Goal: Use online tool/utility: Use online tool/utility

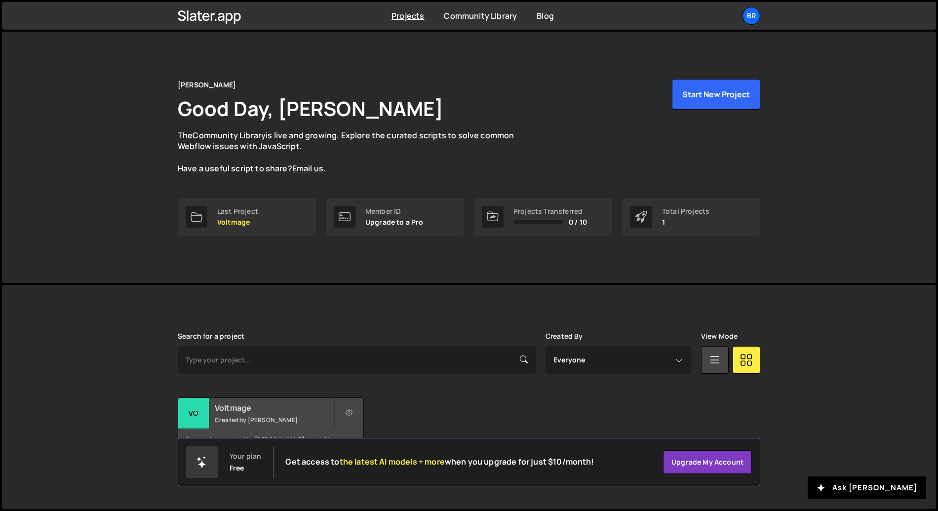
click at [281, 408] on h2 "Voltmage" at bounding box center [274, 408] width 119 height 11
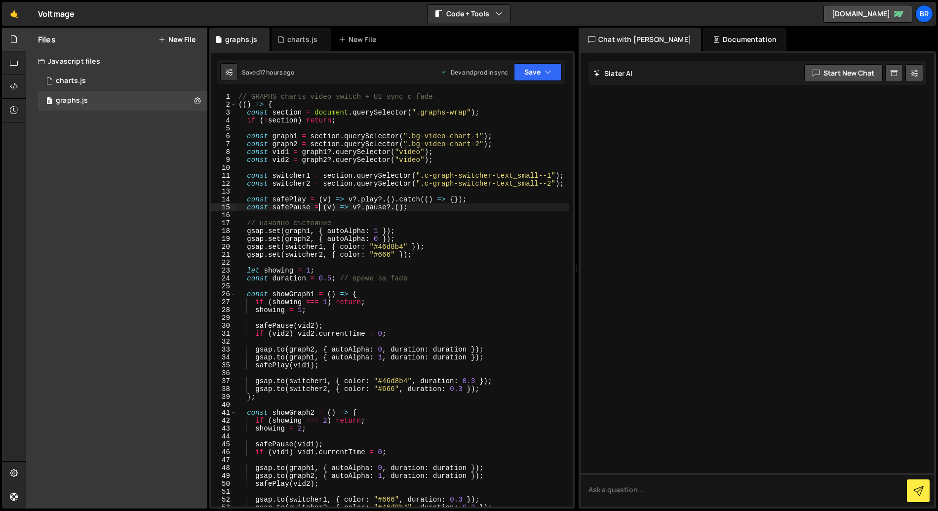
click at [319, 209] on div "// GRAPHS charts video switch + UI sync с fade (( ) => { const section = docume…" at bounding box center [403, 308] width 332 height 430
type textarea "})();"
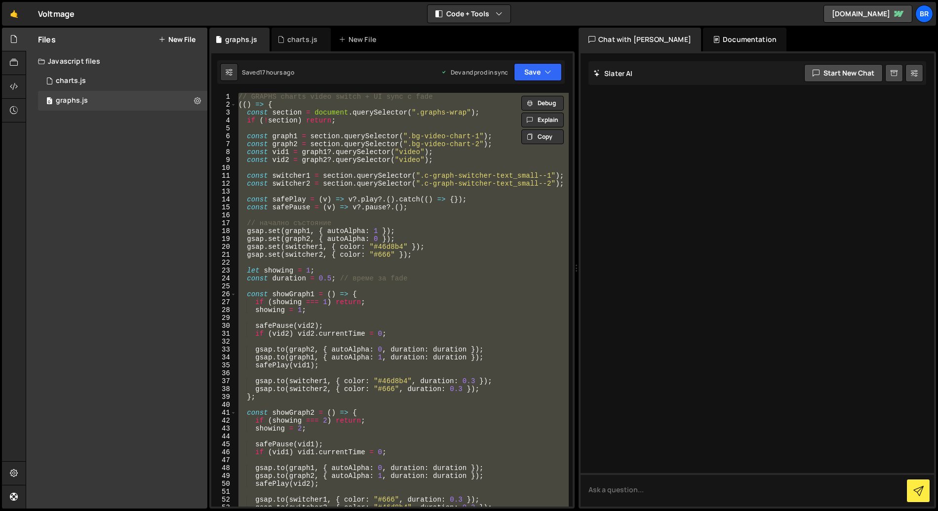
click at [315, 259] on div "// GRAPHS charts video switch + UI sync с fade (( ) => { const section = docume…" at bounding box center [403, 300] width 332 height 414
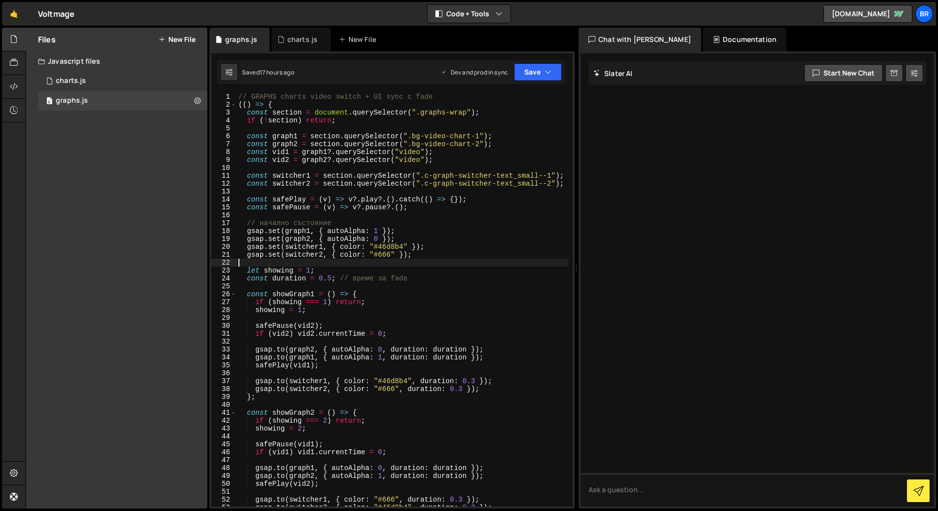
type textarea "})();"
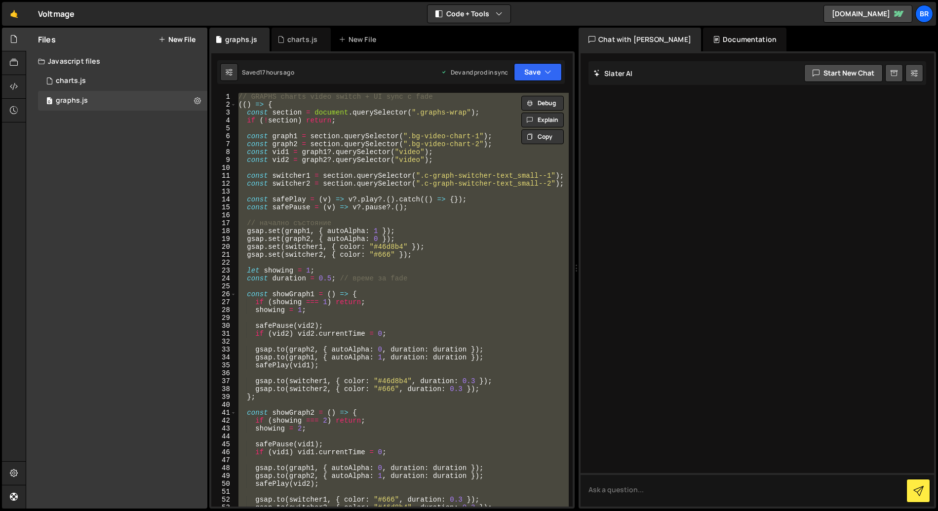
paste textarea
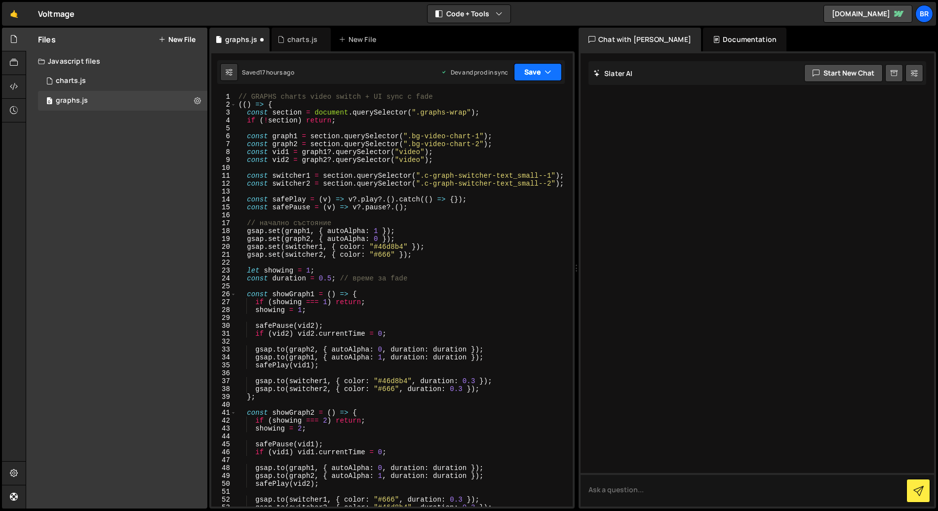
click at [543, 72] on button "Save" at bounding box center [538, 72] width 48 height 18
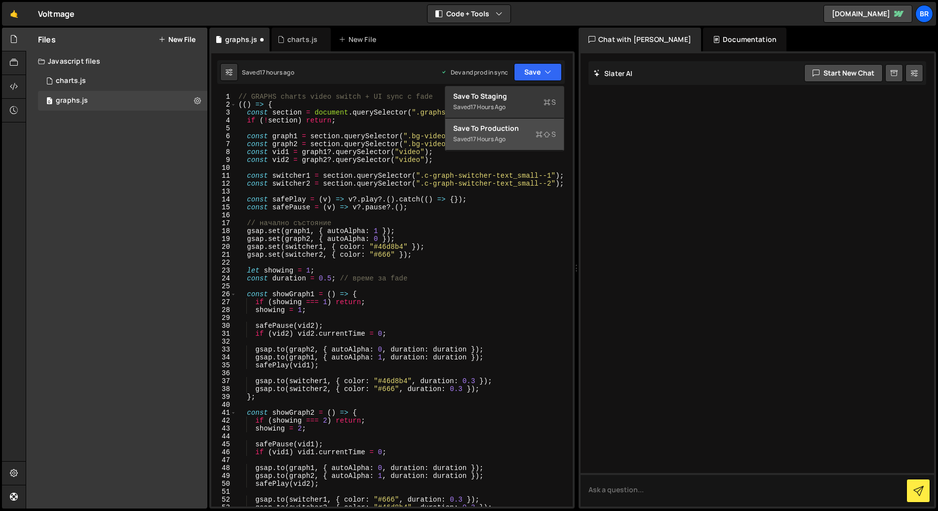
click at [506, 138] on div "17 hours ago" at bounding box center [488, 139] width 35 height 8
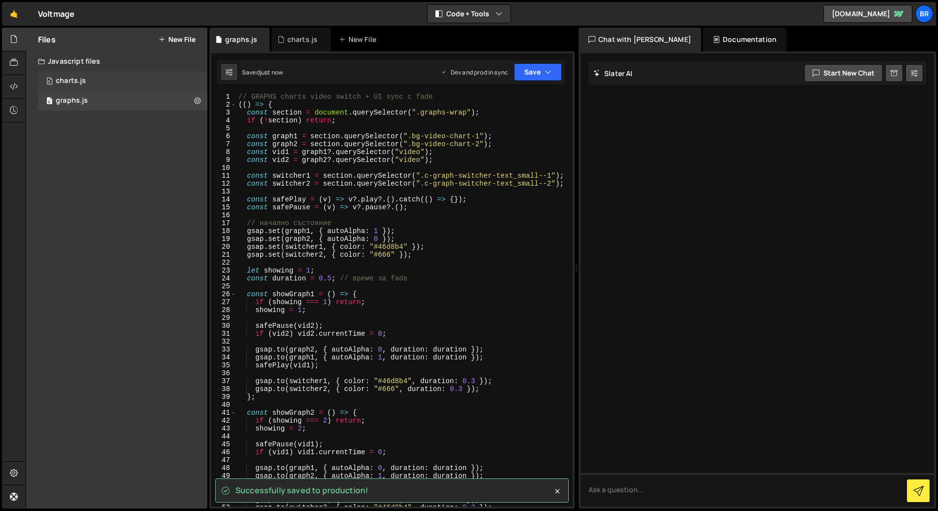
click at [135, 88] on div "0 charts.js 0" at bounding box center [122, 81] width 169 height 20
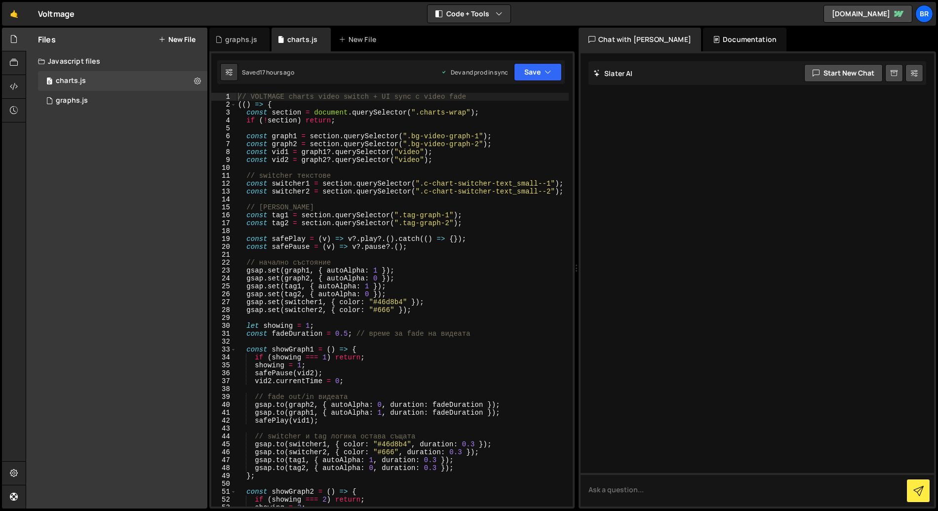
click at [370, 179] on div "// VOLTMAGE charts video switch + UI sync с video fade (( ) => { const section …" at bounding box center [402, 308] width 333 height 430
type textarea "})();"
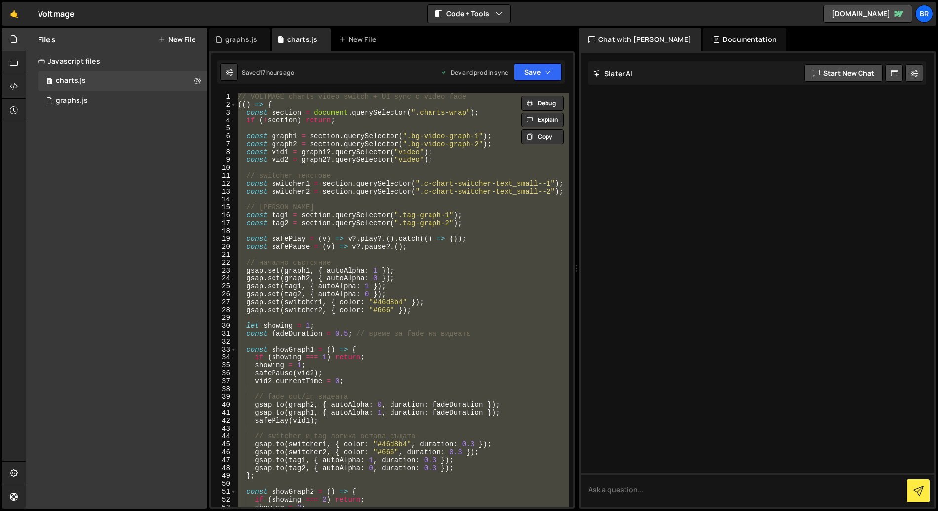
click at [301, 200] on div "// VOLTMAGE charts video switch + UI sync с video fade (( ) => { const section …" at bounding box center [402, 300] width 333 height 414
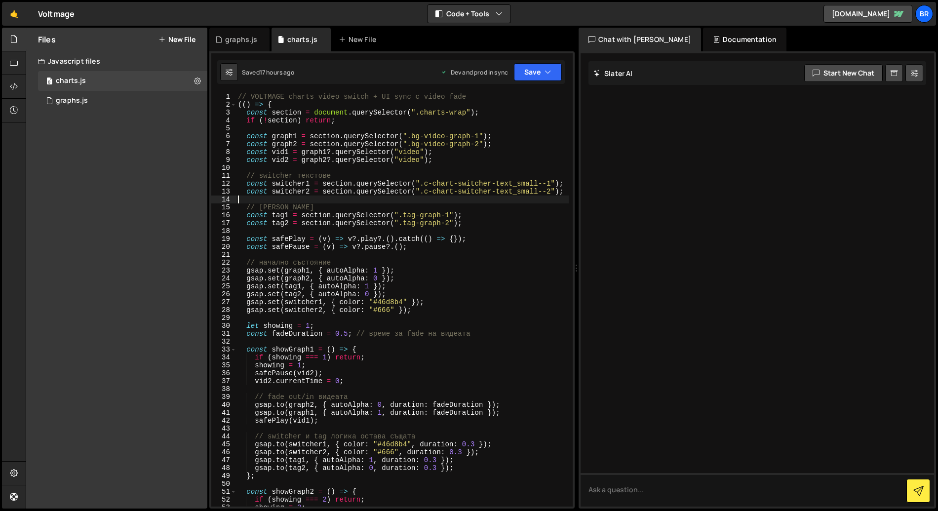
type textarea "})();"
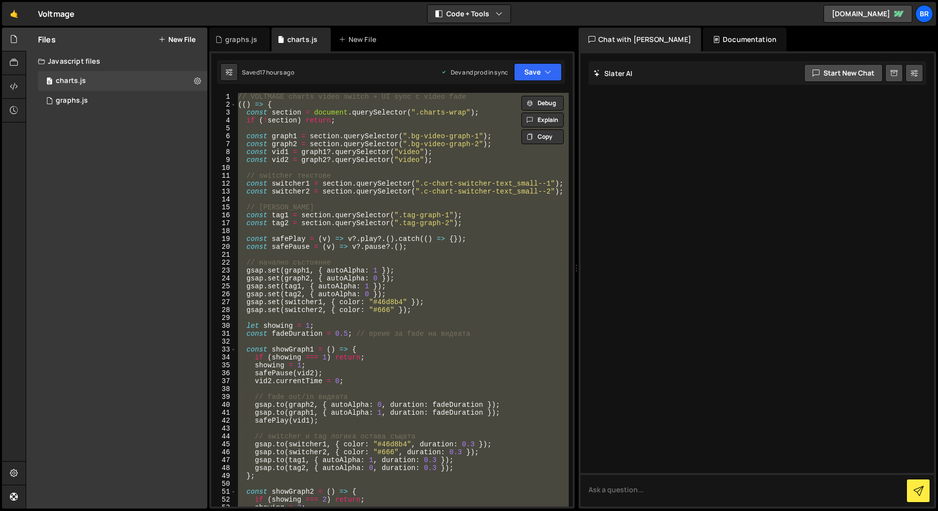
paste textarea
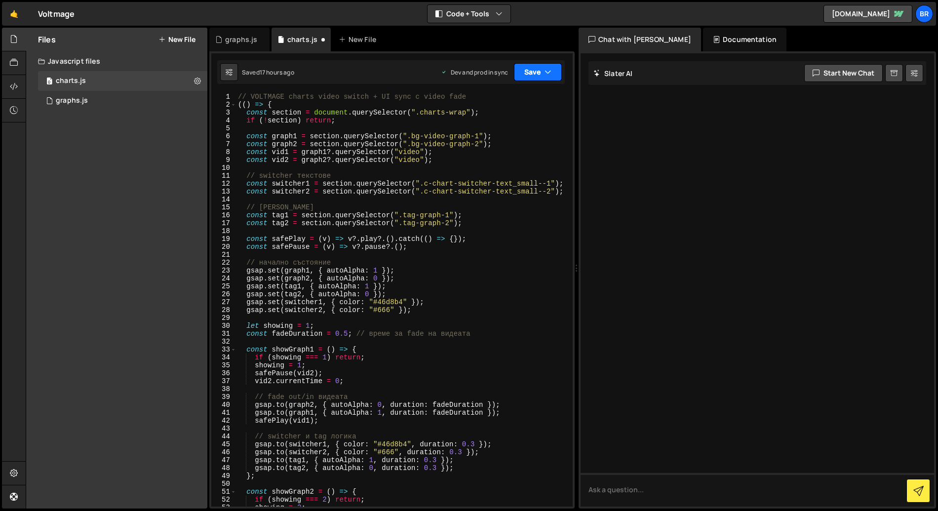
click at [526, 72] on button "Save" at bounding box center [538, 72] width 48 height 18
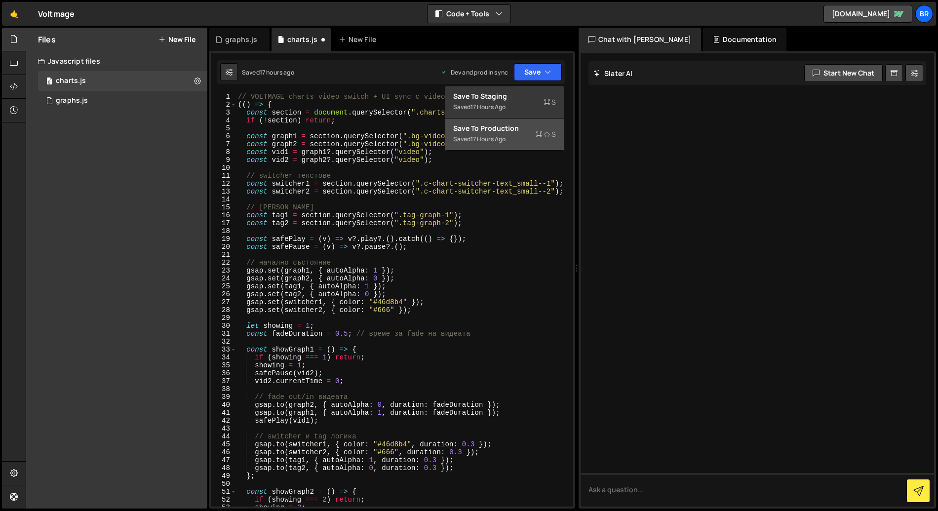
click at [514, 137] on div "Saved 17 hours ago" at bounding box center [504, 139] width 103 height 12
